Goal: Task Accomplishment & Management: Complete application form

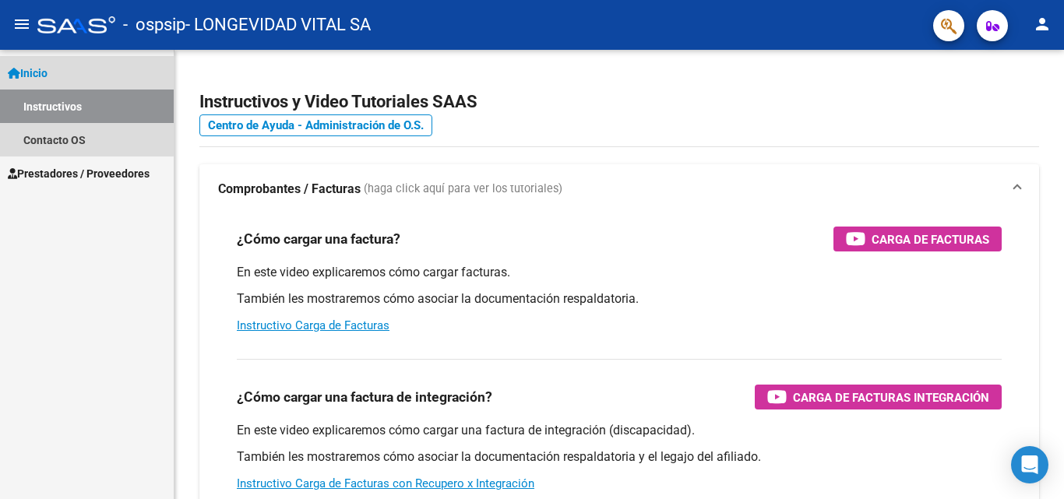
click at [68, 97] on link "Instructivos" at bounding box center [87, 106] width 174 height 33
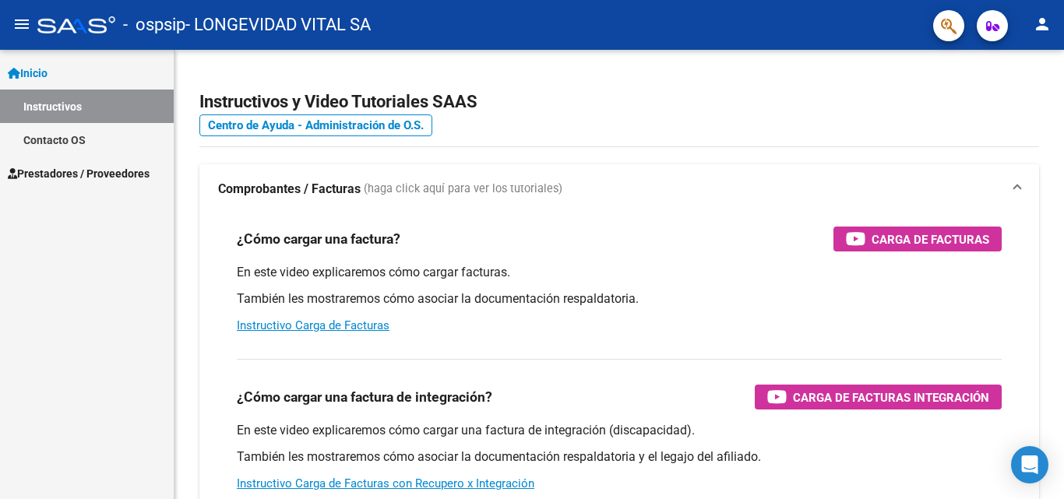
click at [76, 137] on link "Contacto OS" at bounding box center [87, 139] width 174 height 33
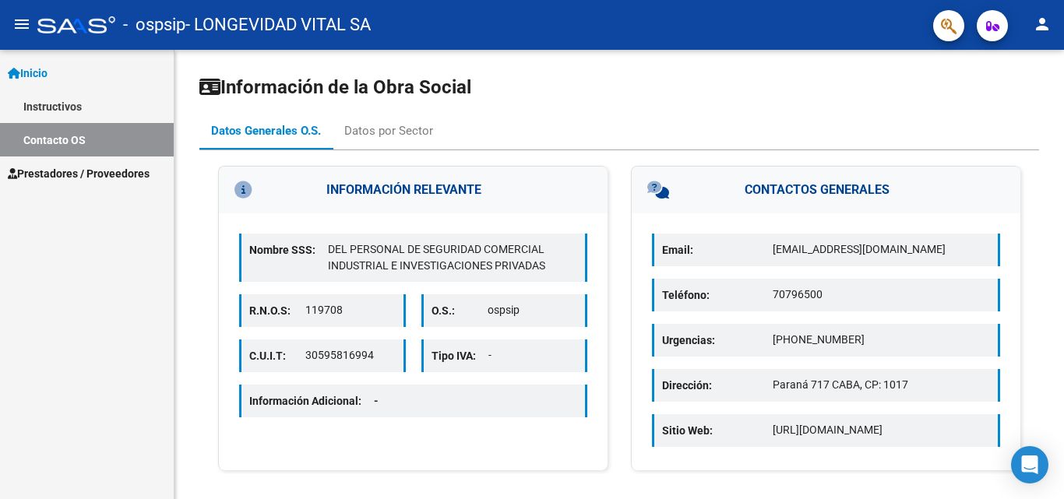
click at [101, 108] on link "Instructivos" at bounding box center [87, 106] width 174 height 33
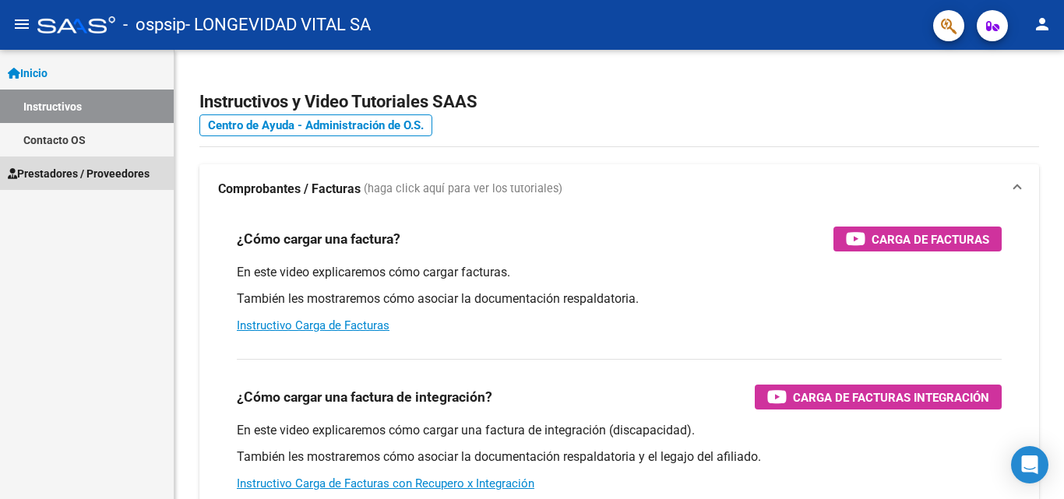
click at [111, 168] on span "Prestadores / Proveedores" at bounding box center [79, 173] width 142 height 17
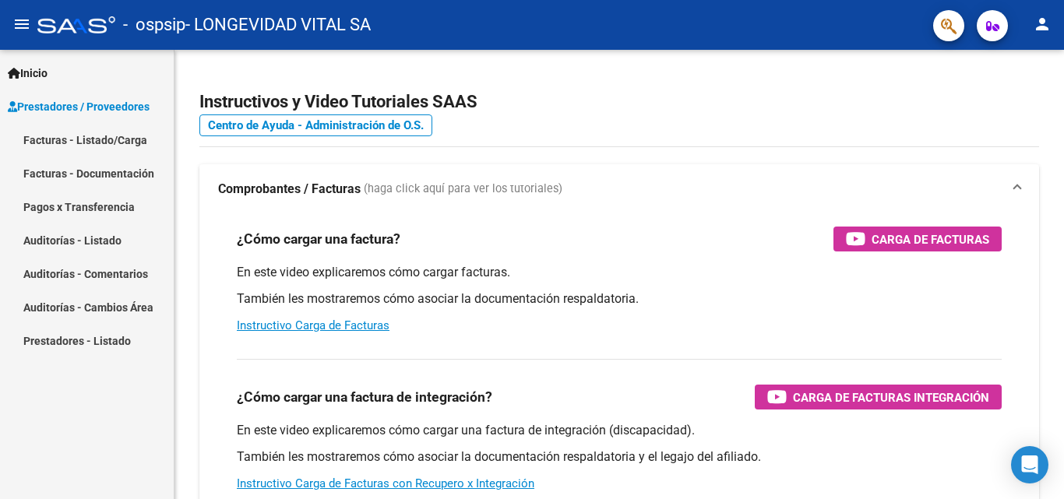
click at [109, 136] on link "Facturas - Listado/Carga" at bounding box center [87, 139] width 174 height 33
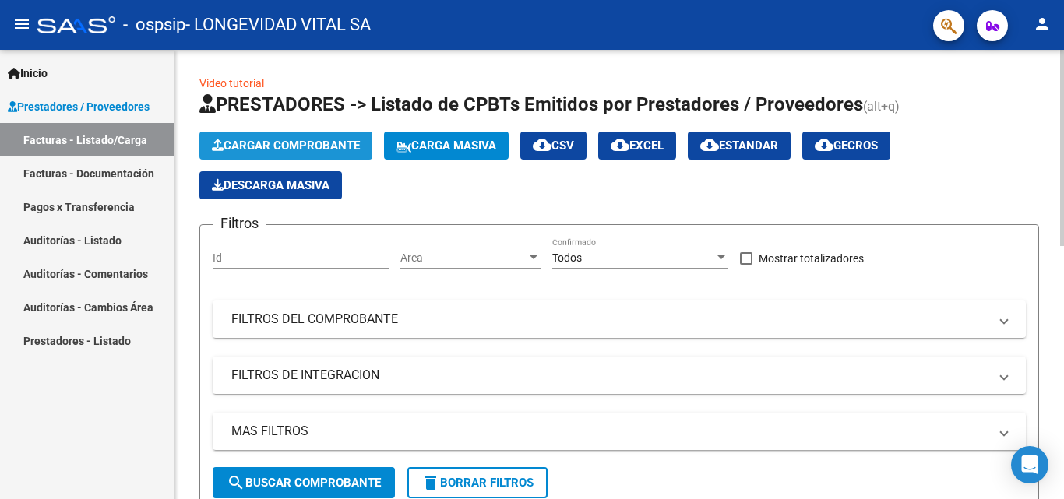
click at [245, 145] on span "Cargar Comprobante" at bounding box center [286, 146] width 148 height 14
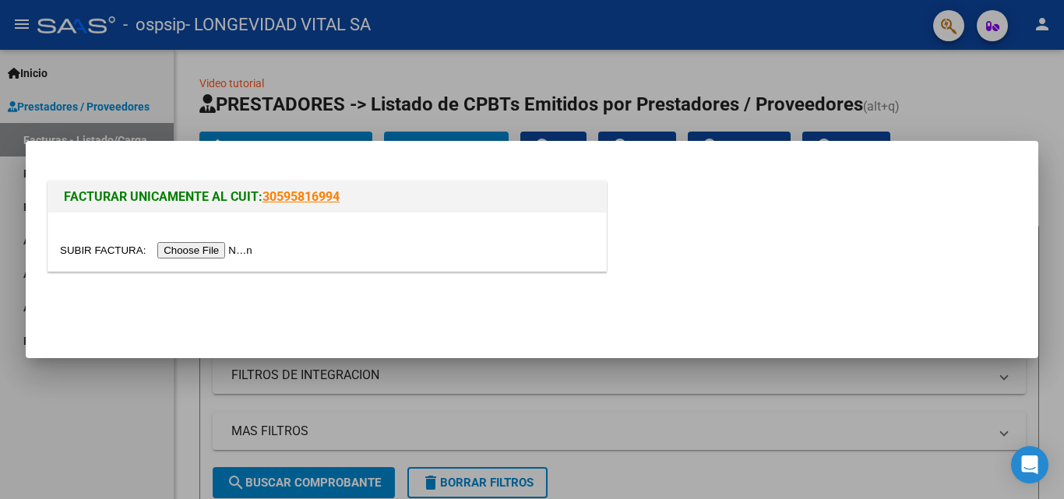
click at [193, 250] on input "file" at bounding box center [158, 250] width 197 height 16
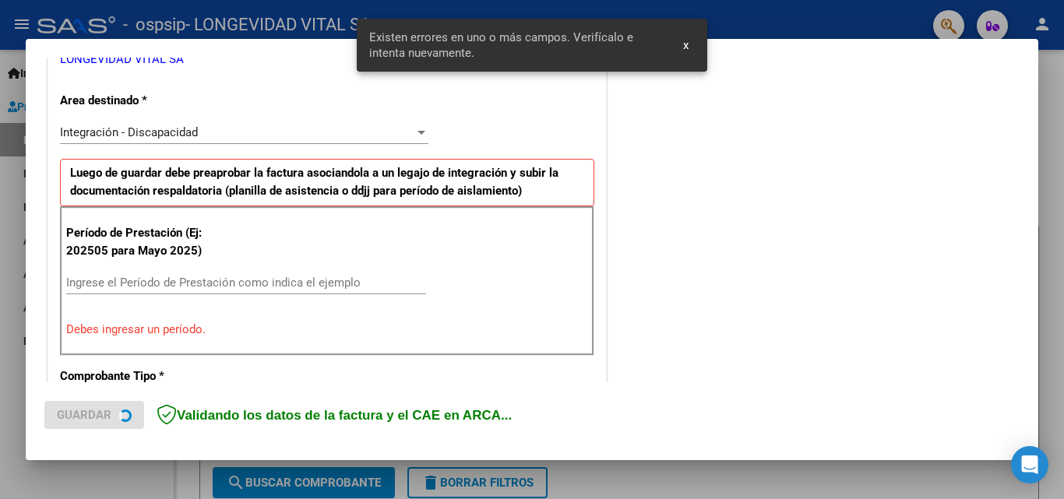
scroll to position [351, 0]
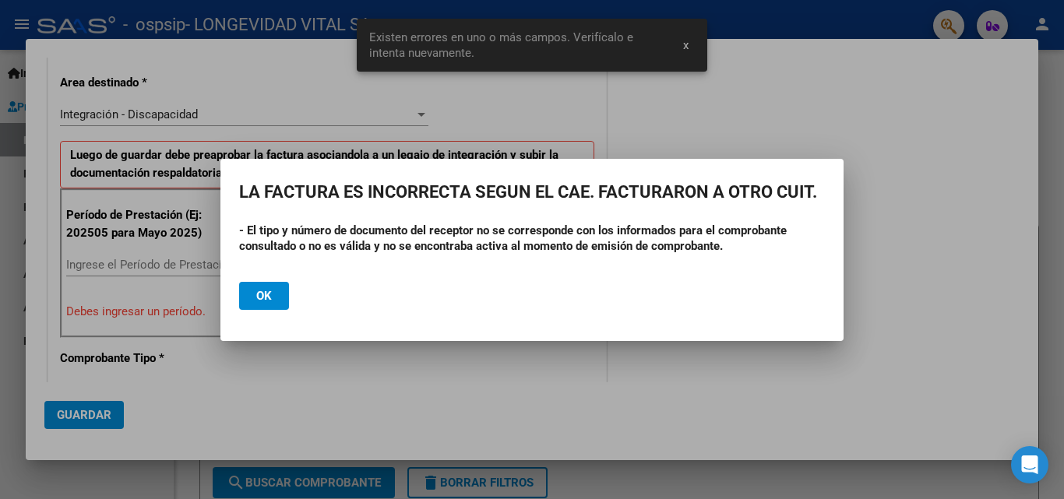
drag, startPoint x: 142, startPoint y: 236, endPoint x: 131, endPoint y: 266, distance: 31.5
click at [131, 266] on div at bounding box center [532, 249] width 1064 height 499
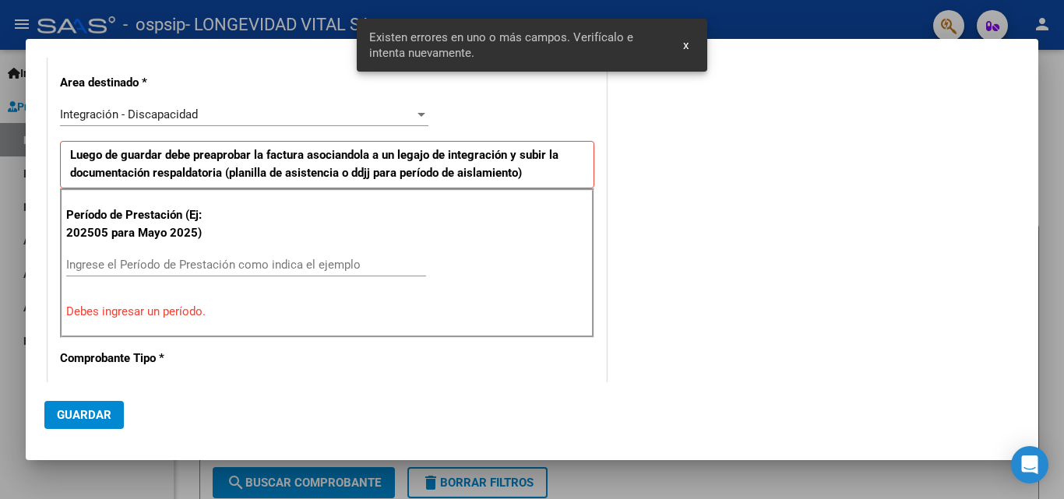
click at [277, 264] on input "Ingrese el Período de Prestación como indica el ejemplo" at bounding box center [246, 265] width 360 height 14
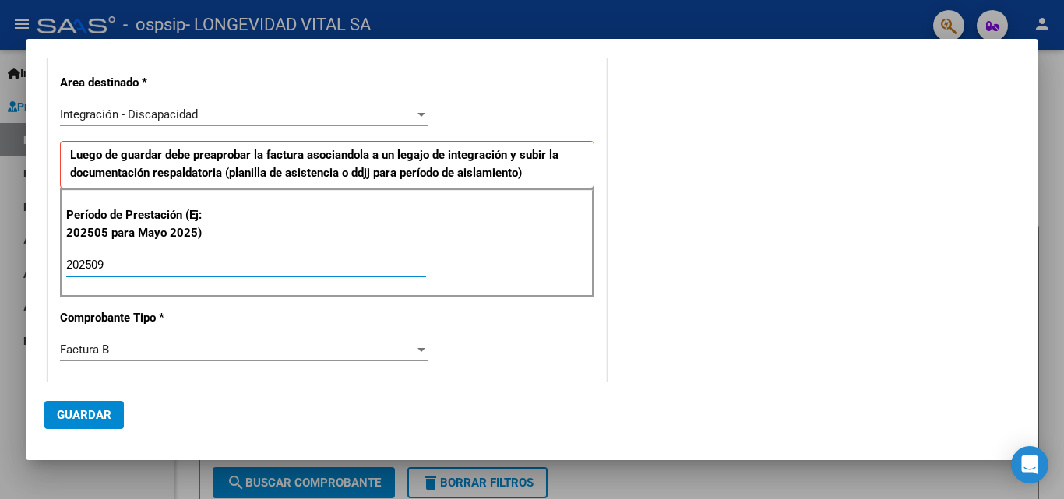
type input "202509"
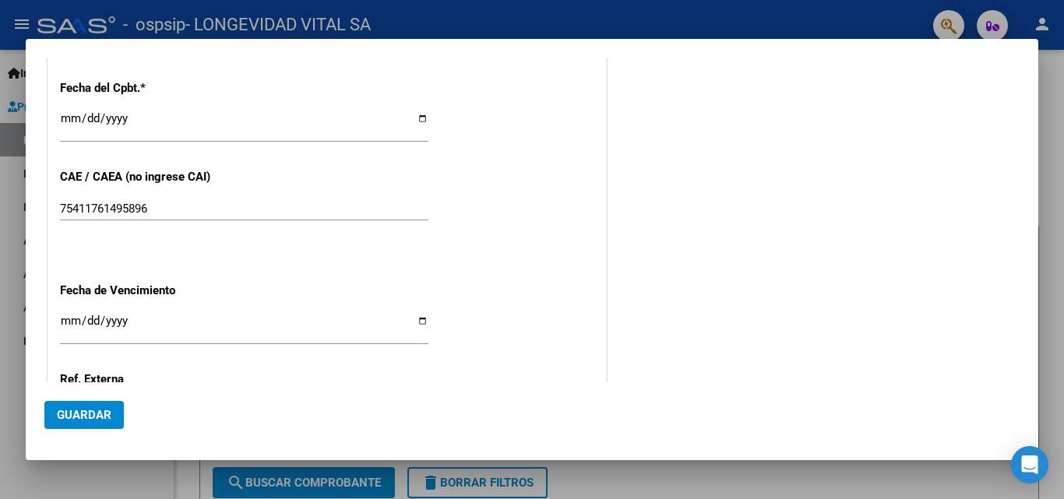
scroll to position [1046, 0]
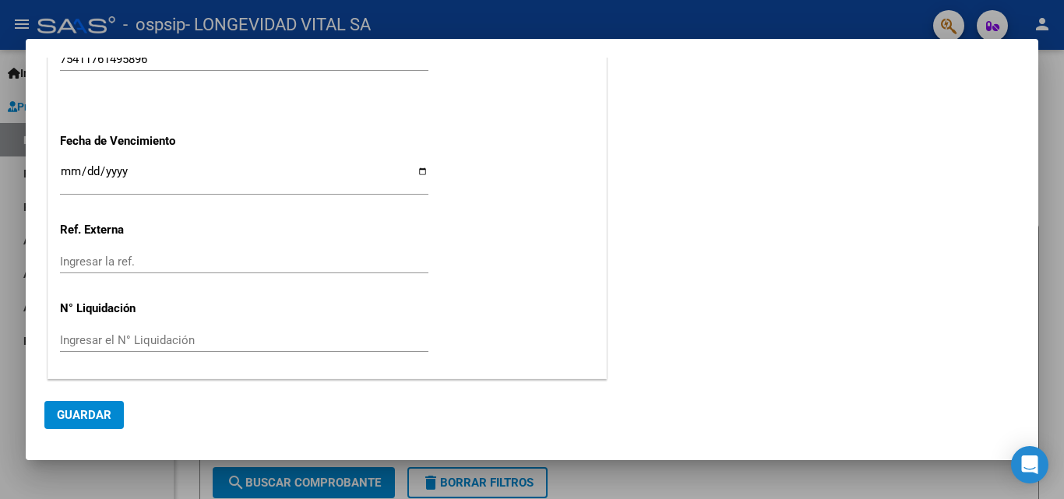
drag, startPoint x: 416, startPoint y: 158, endPoint x: 416, endPoint y: 172, distance: 14.0
click at [416, 176] on input "Ingresar la fecha" at bounding box center [244, 177] width 368 height 25
type input "[DATE]"
click at [206, 272] on div "Ingresar la ref." at bounding box center [244, 261] width 368 height 23
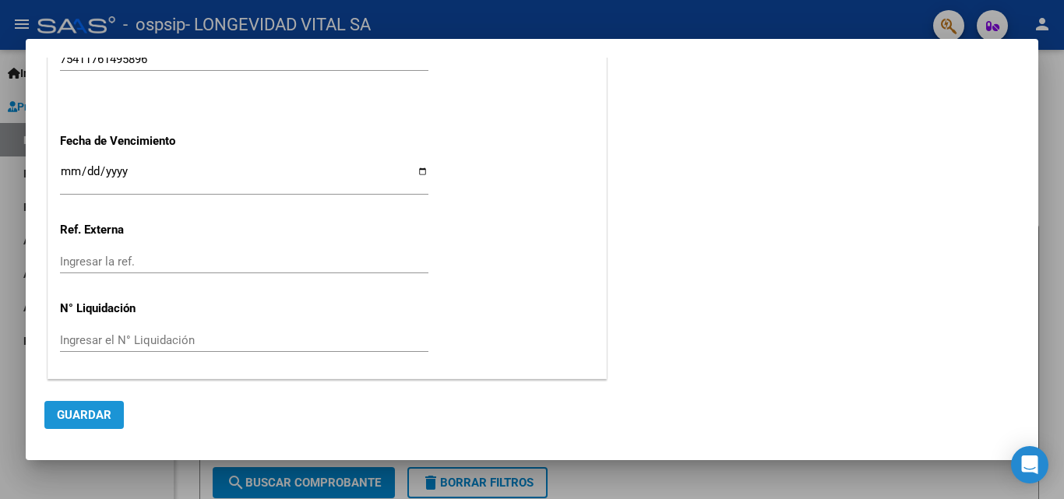
click at [101, 410] on span "Guardar" at bounding box center [84, 415] width 55 height 14
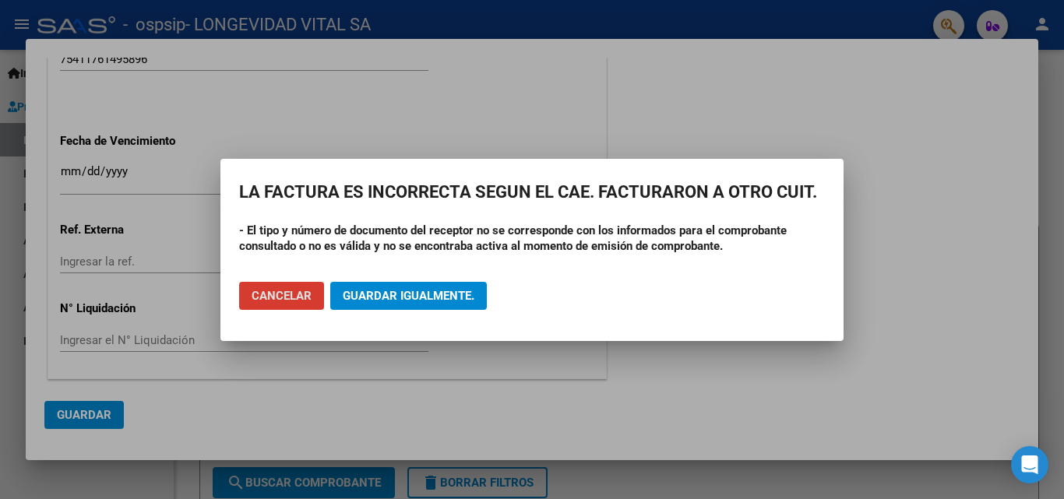
click at [400, 298] on span "Guardar igualmente." at bounding box center [409, 296] width 132 height 14
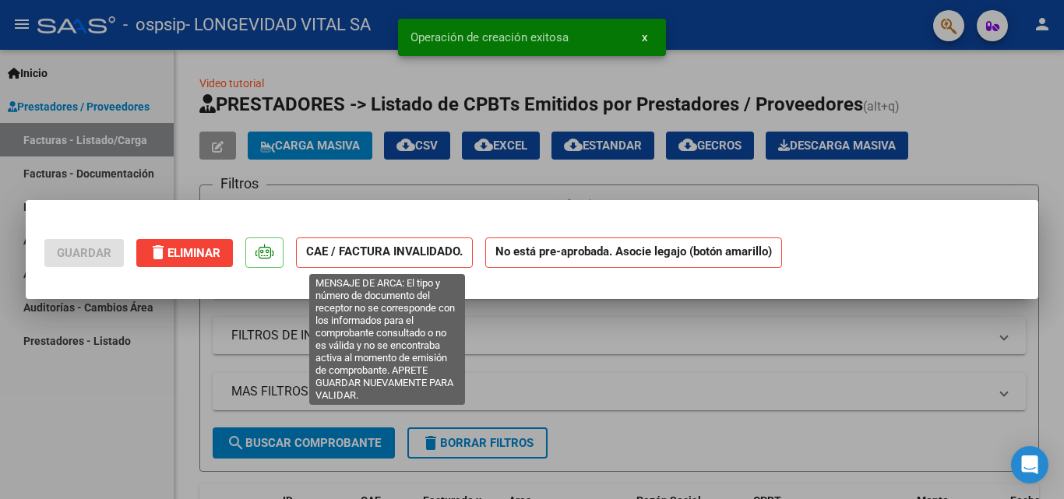
scroll to position [0, 0]
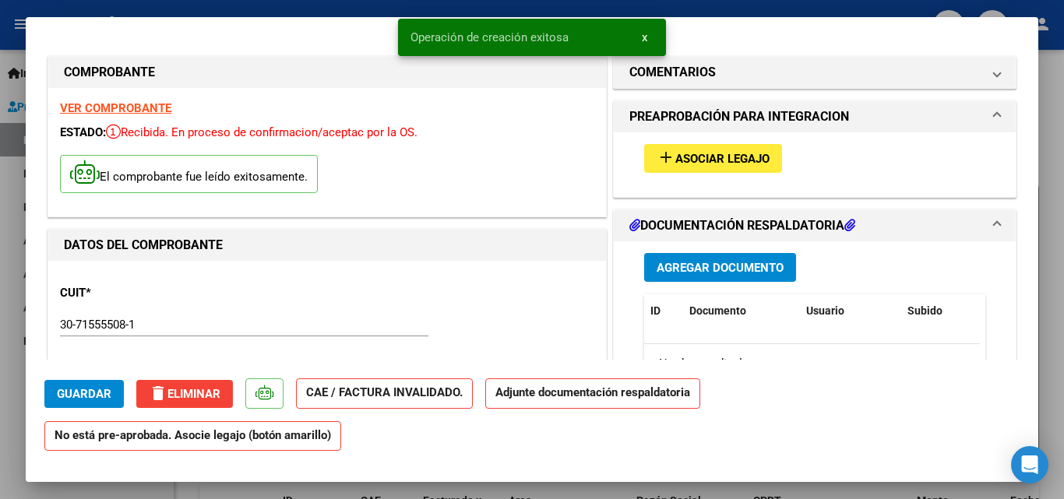
click at [698, 156] on span "Asociar Legajo" at bounding box center [722, 159] width 94 height 14
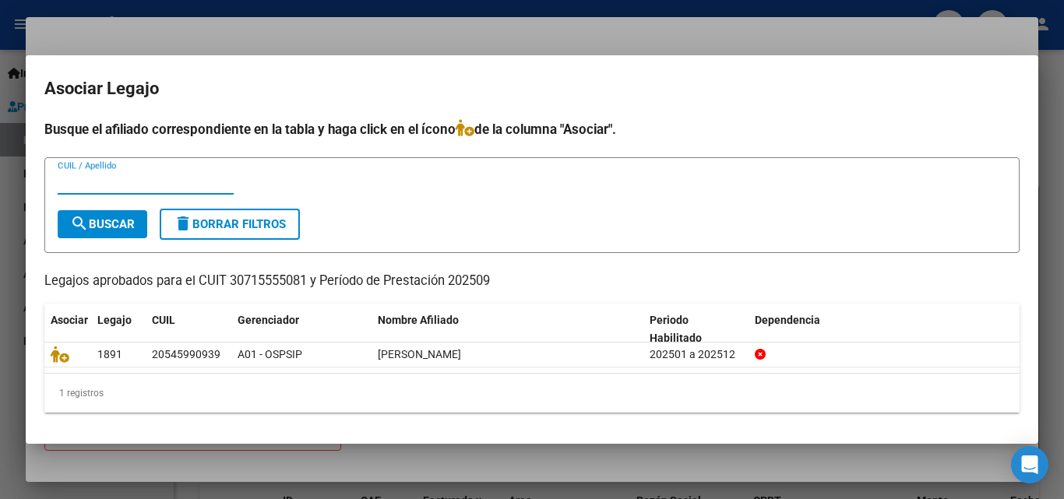
click at [137, 181] on input "CUIL / Apellido" at bounding box center [146, 182] width 176 height 14
paste input "23483402"
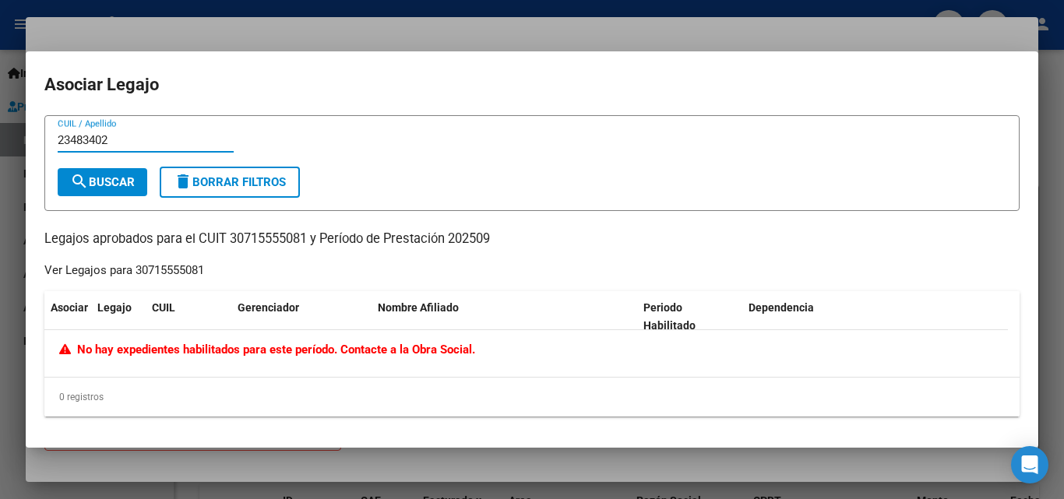
type input "23483402"
click at [949, 37] on div at bounding box center [532, 249] width 1064 height 499
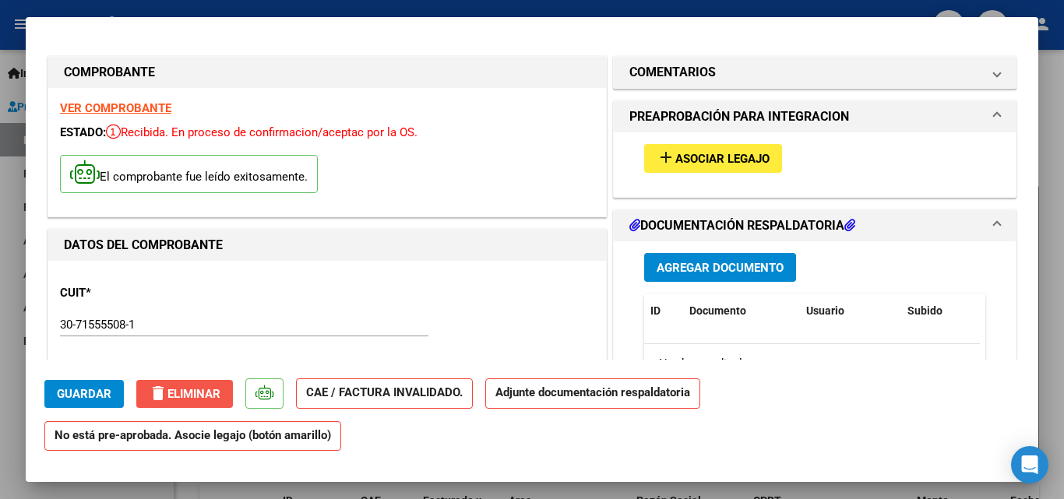
click at [166, 396] on span "delete Eliminar" at bounding box center [185, 394] width 72 height 14
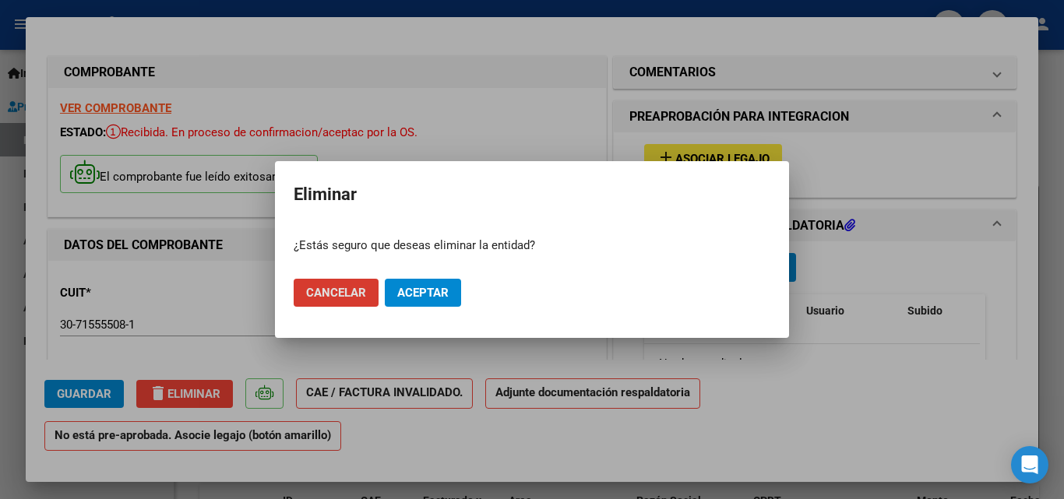
click at [400, 293] on span "Aceptar" at bounding box center [422, 293] width 51 height 14
type input "$ 0,00"
